Goal: Find specific page/section: Find specific page/section

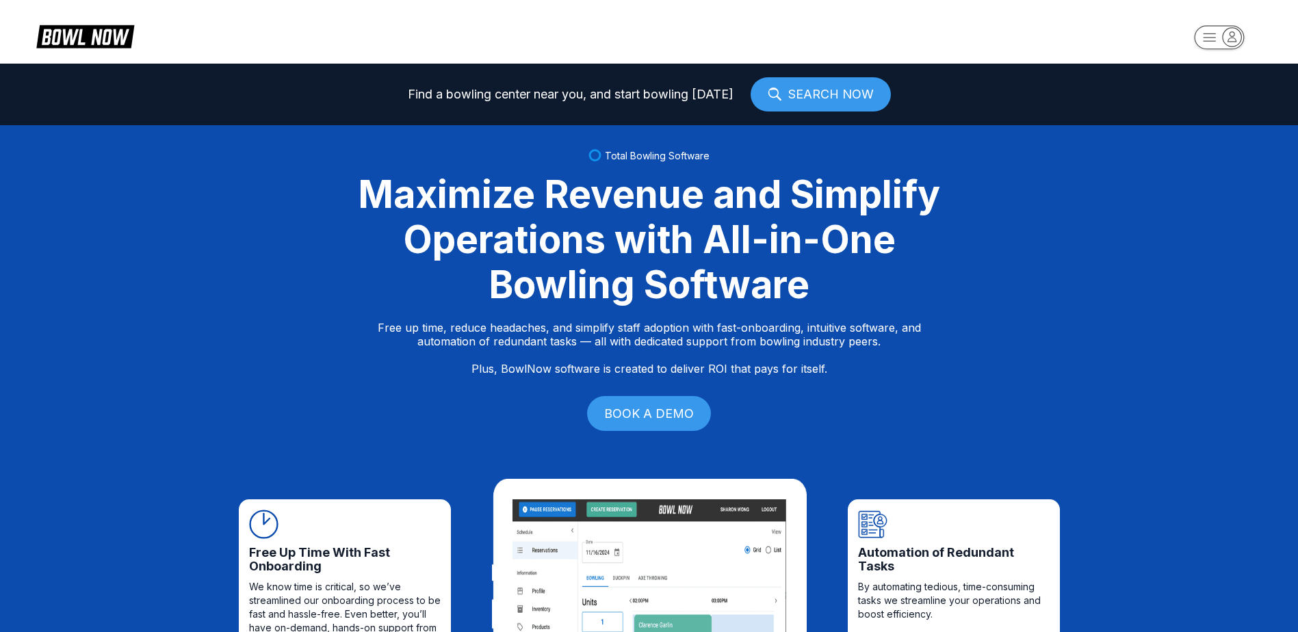
click at [790, 95] on link "SEARCH NOW" at bounding box center [821, 94] width 140 height 34
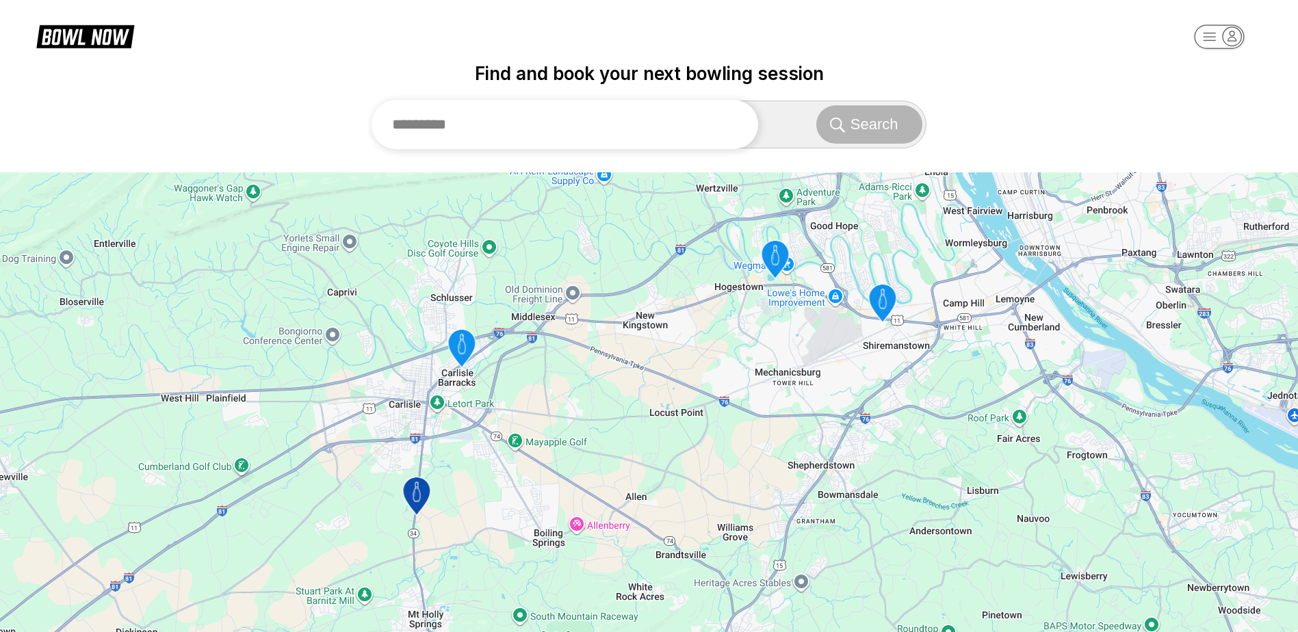
click at [690, 125] on input "text" at bounding box center [565, 124] width 387 height 49
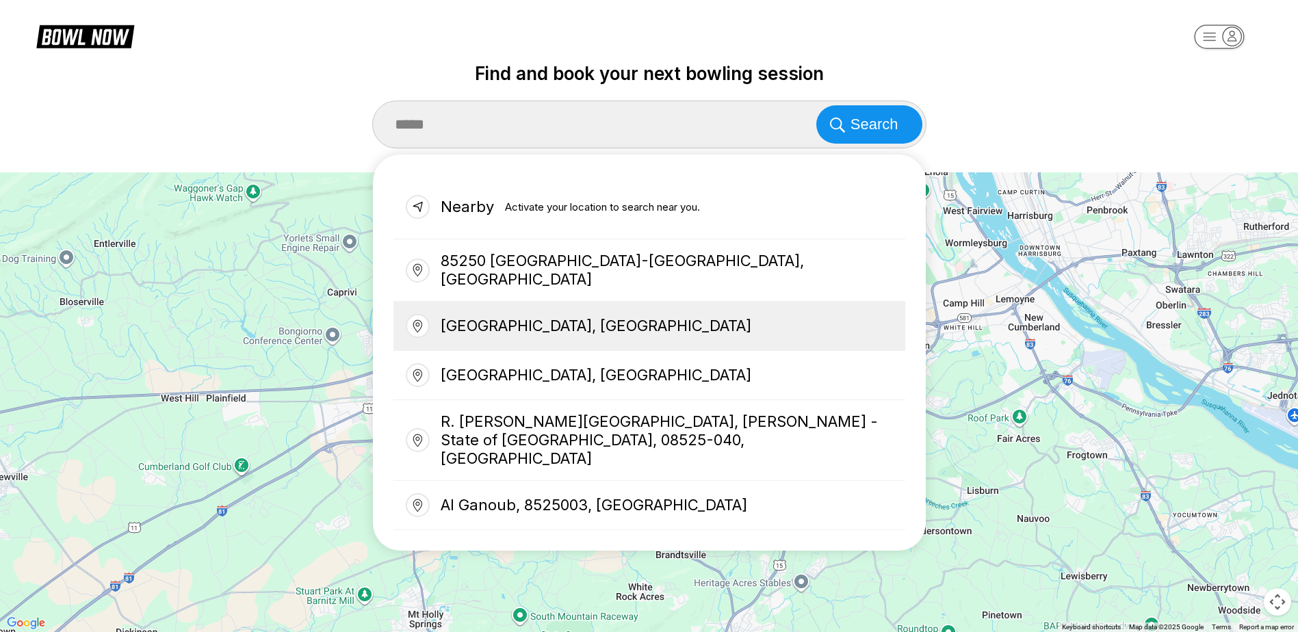
click at [588, 326] on div "[GEOGRAPHIC_DATA], [GEOGRAPHIC_DATA]" at bounding box center [649, 326] width 512 height 49
type input "**********"
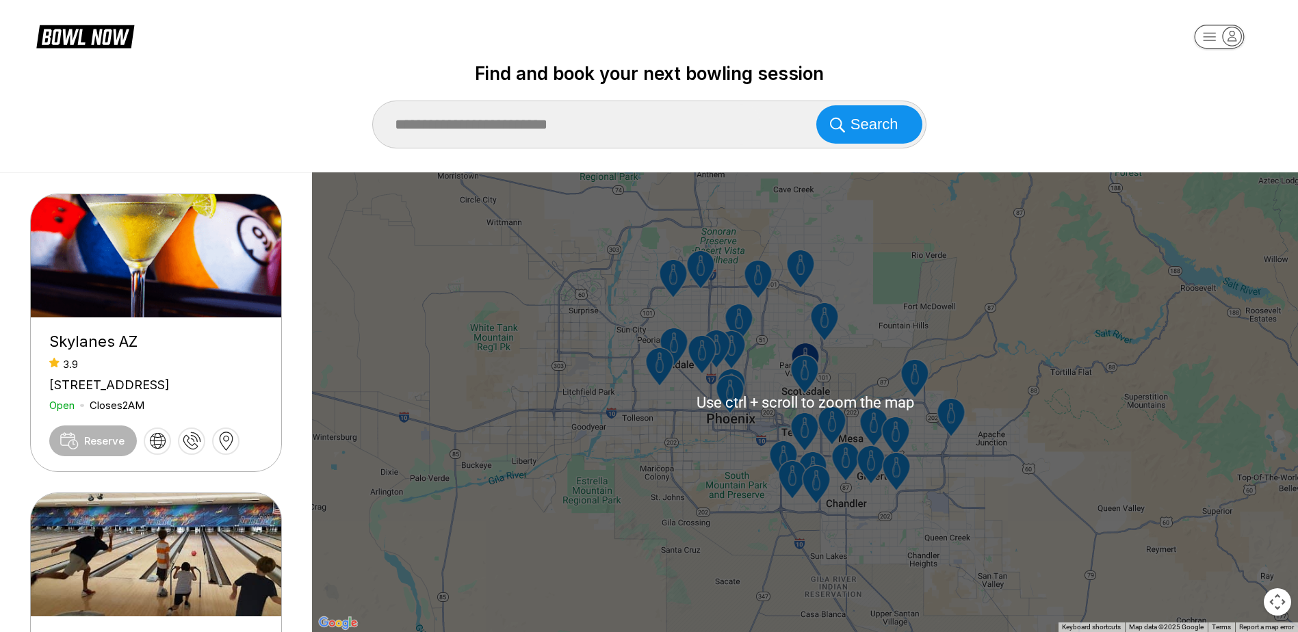
click at [836, 364] on div "To activate drag with keyboard, press Alt + Enter. Once in keyboard drag state,…" at bounding box center [805, 402] width 986 height 460
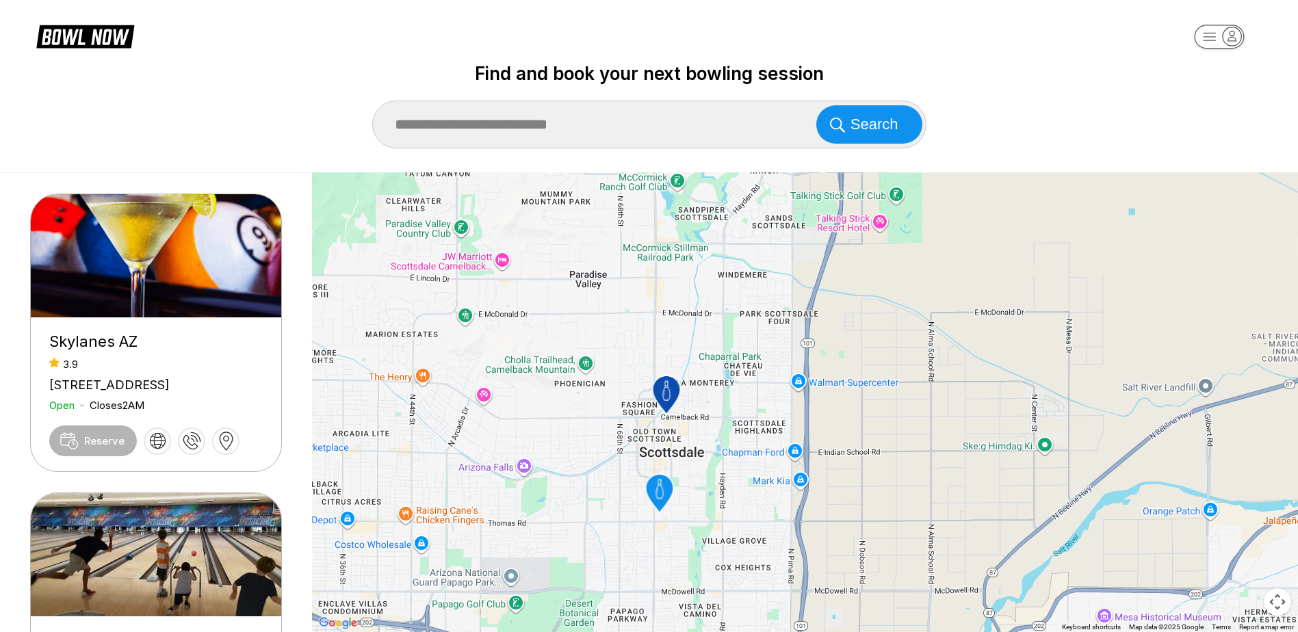
drag, startPoint x: 623, startPoint y: 327, endPoint x: 744, endPoint y: 196, distance: 178.7
click at [736, 190] on div "To activate drag with keyboard, press Alt + Enter. Once in keyboard drag state,…" at bounding box center [805, 402] width 986 height 460
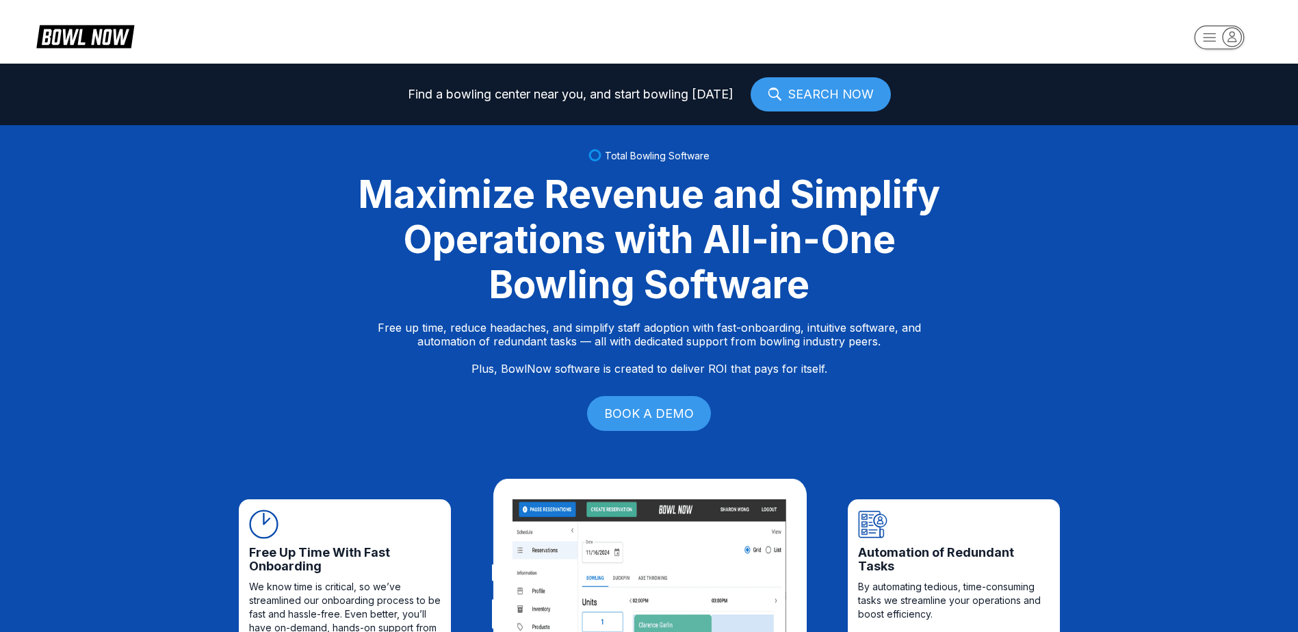
click at [818, 83] on link "SEARCH NOW" at bounding box center [821, 94] width 140 height 34
